Goal: Information Seeking & Learning: Learn about a topic

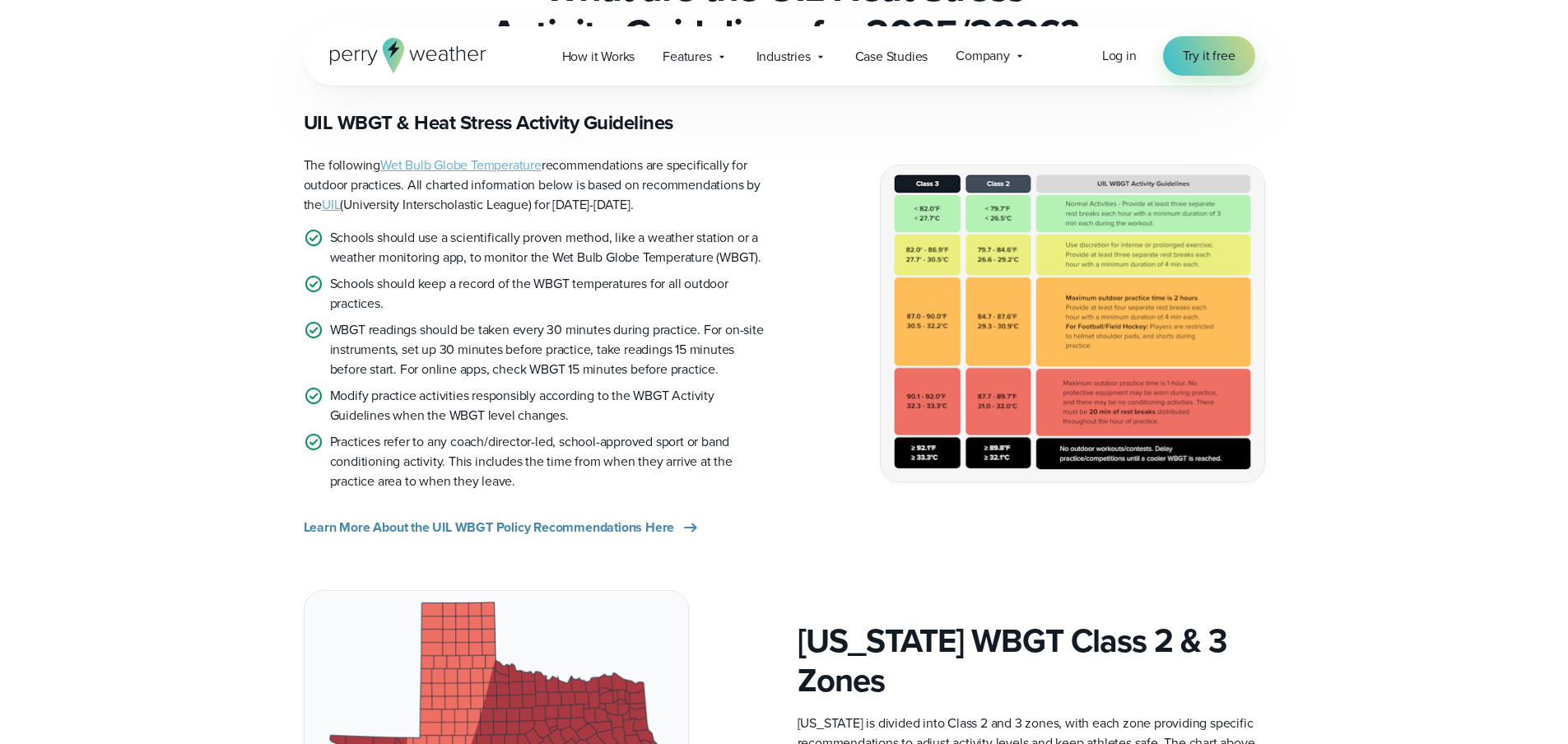
scroll to position [463, 0]
click at [1079, 264] on img at bounding box center [1072, 323] width 383 height 315
click at [1100, 211] on img at bounding box center [1072, 323] width 383 height 315
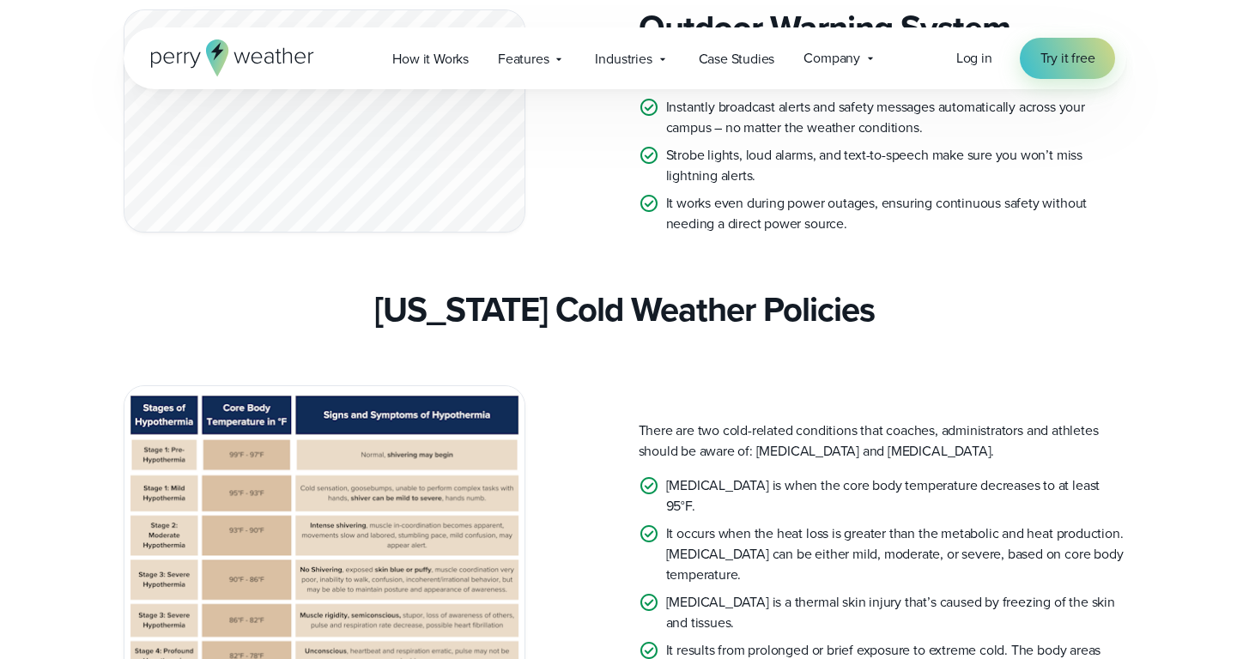
scroll to position [4806, 0]
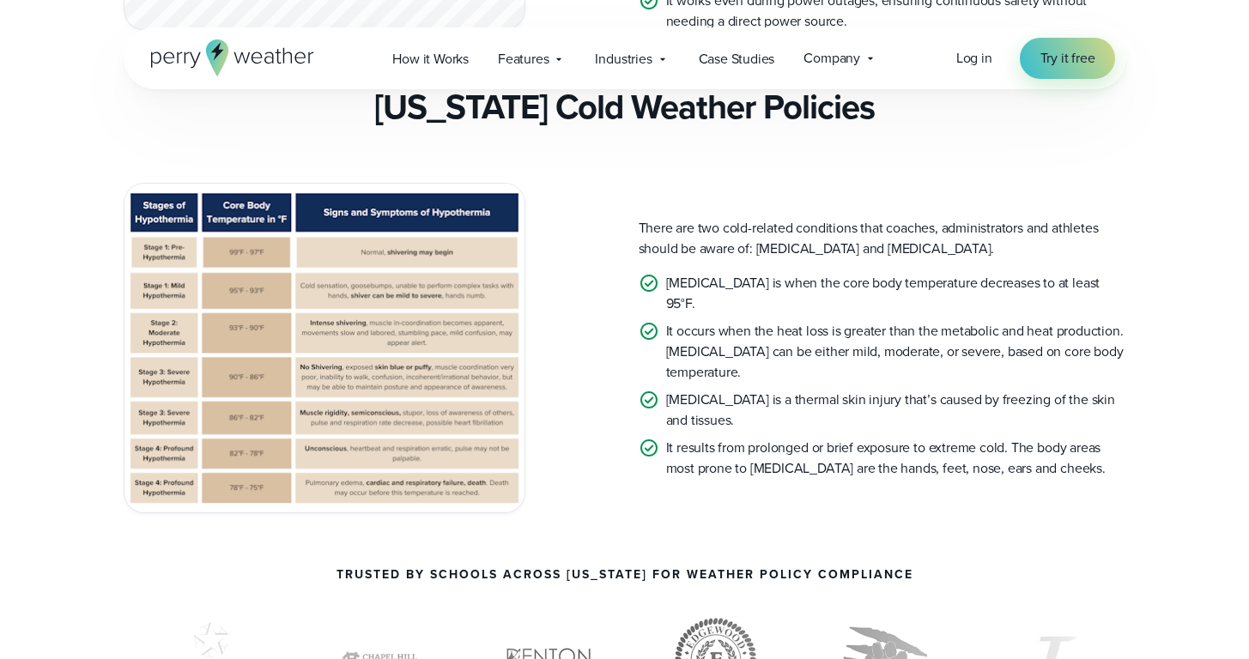
click at [270, 355] on img at bounding box center [324, 348] width 400 height 329
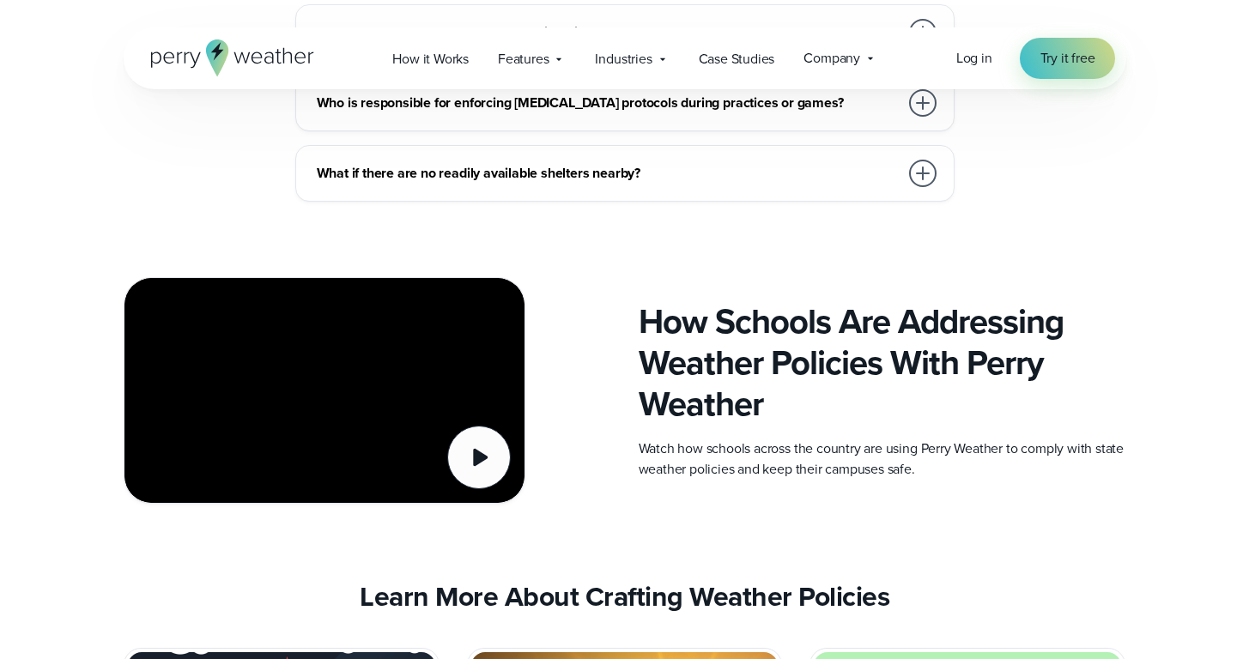
scroll to position [6913, 0]
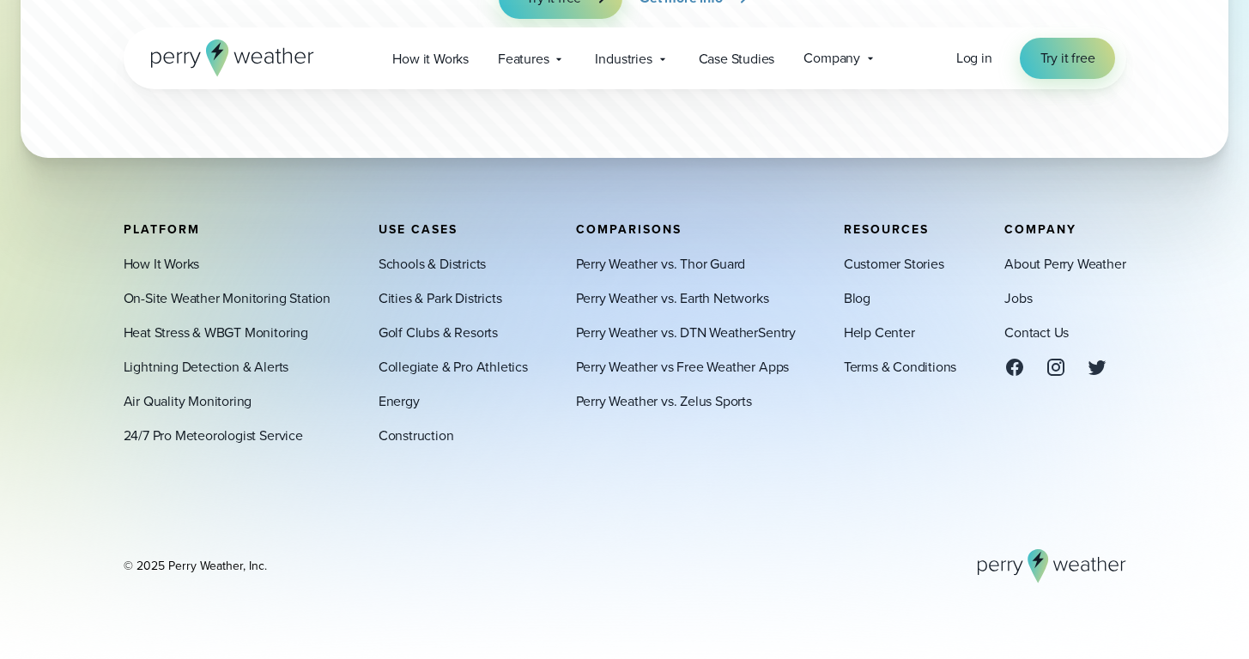
scroll to position [6213, 0]
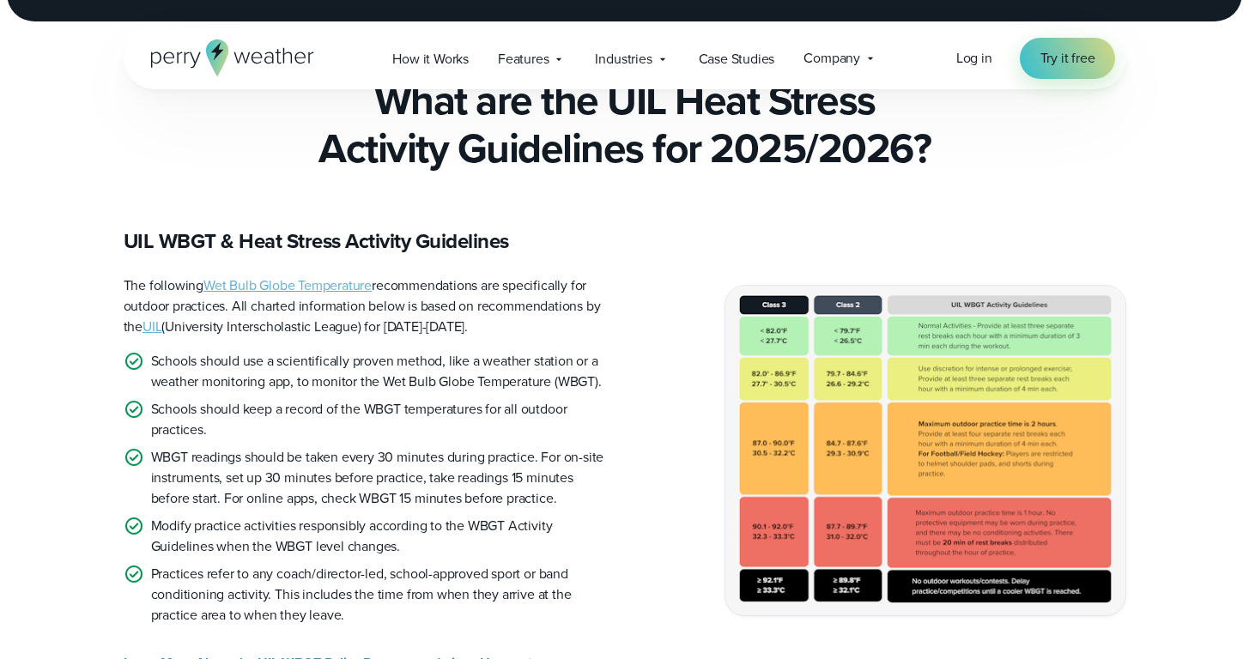
scroll to position [345, 0]
